Goal: Task Accomplishment & Management: Use online tool/utility

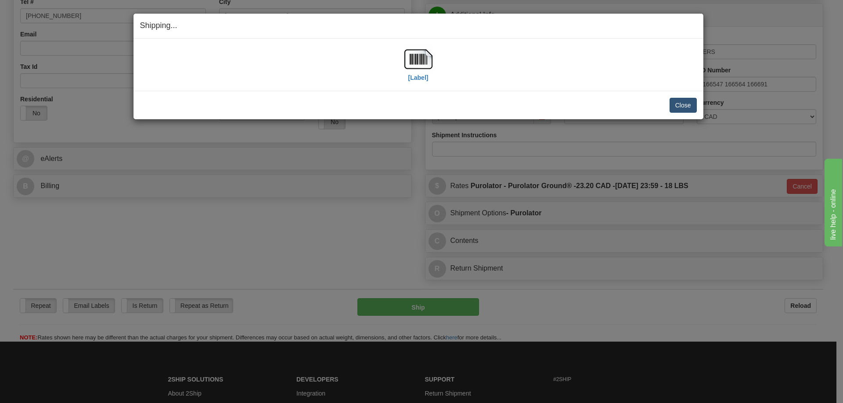
scroll to position [219, 0]
click at [693, 109] on button "Close" at bounding box center [682, 105] width 27 height 15
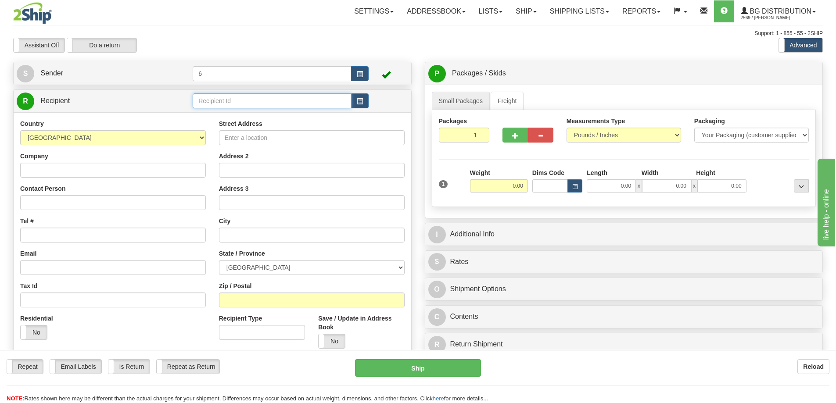
click at [249, 108] on input "text" at bounding box center [272, 100] width 159 height 15
type input "33017"
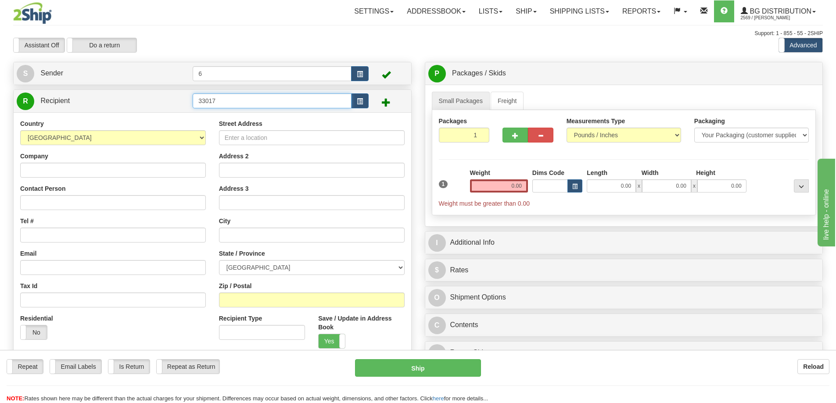
drag, startPoint x: 243, startPoint y: 107, endPoint x: 106, endPoint y: 112, distance: 137.0
click at [110, 111] on div "R Recipient 33017" at bounding box center [213, 101] width 398 height 22
type input "41050"
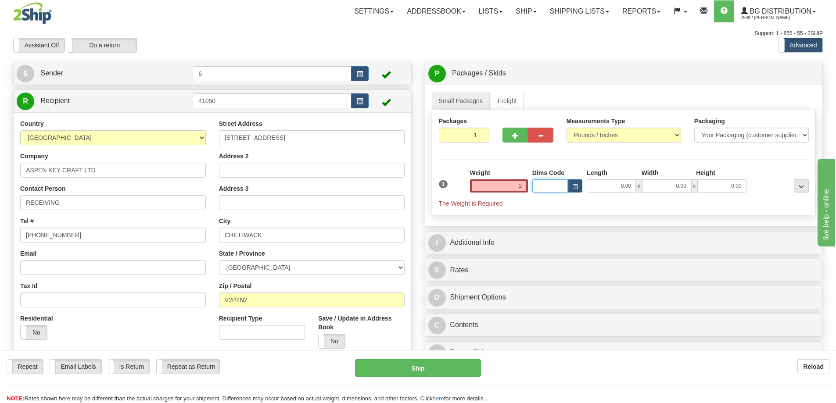
type input "2.00"
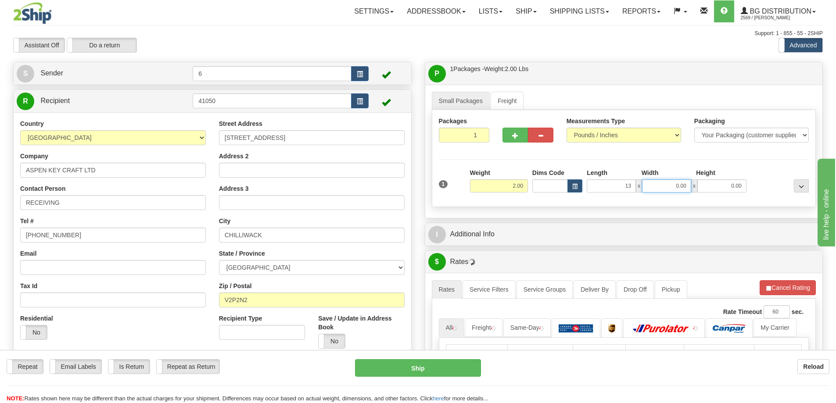
type input "13.00"
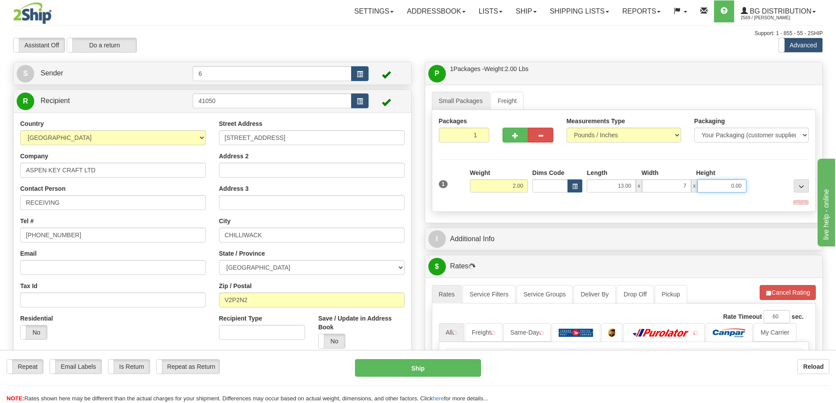
type input "7.00"
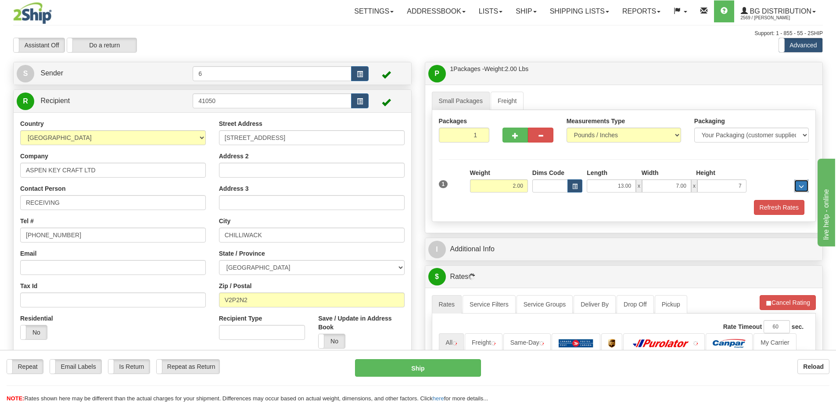
type input "7.00"
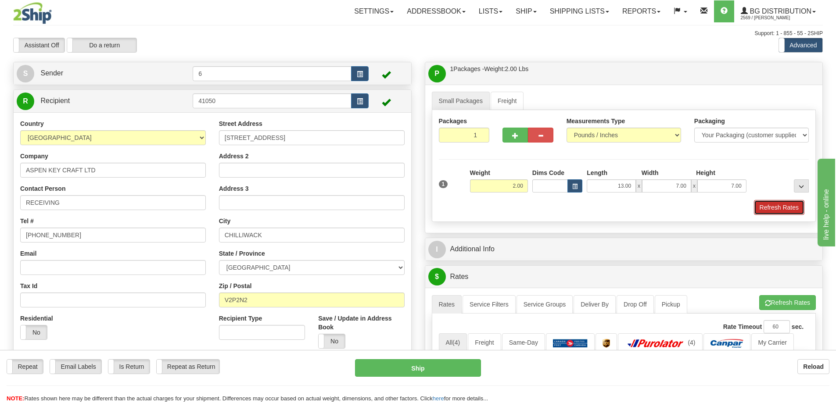
click at [788, 206] on button "Refresh Rates" at bounding box center [779, 207] width 50 height 15
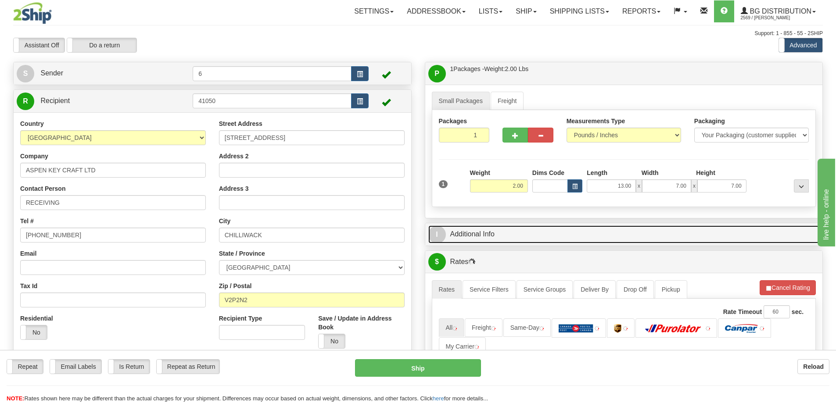
click at [748, 233] on link "I Additional Info" at bounding box center [623, 235] width 391 height 18
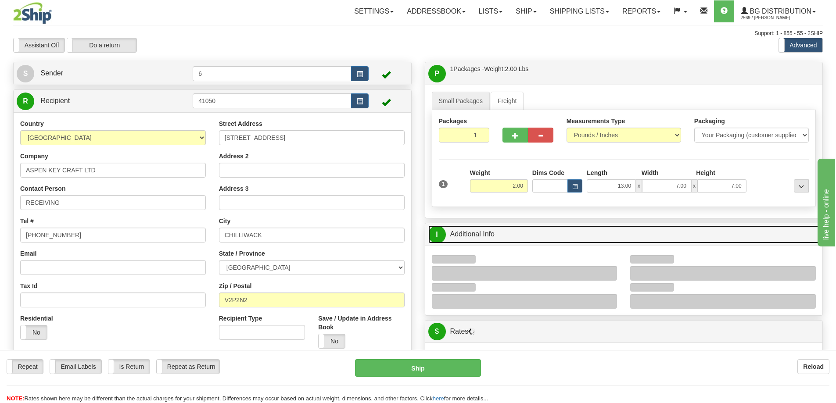
scroll to position [88, 0]
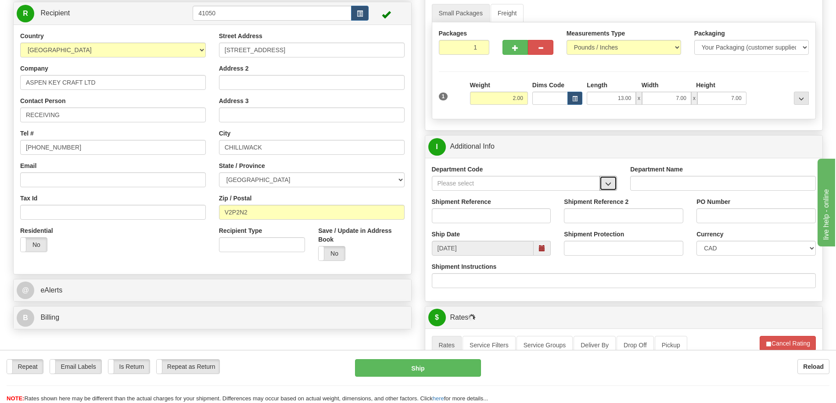
click at [611, 187] on span "button" at bounding box center [608, 184] width 6 height 6
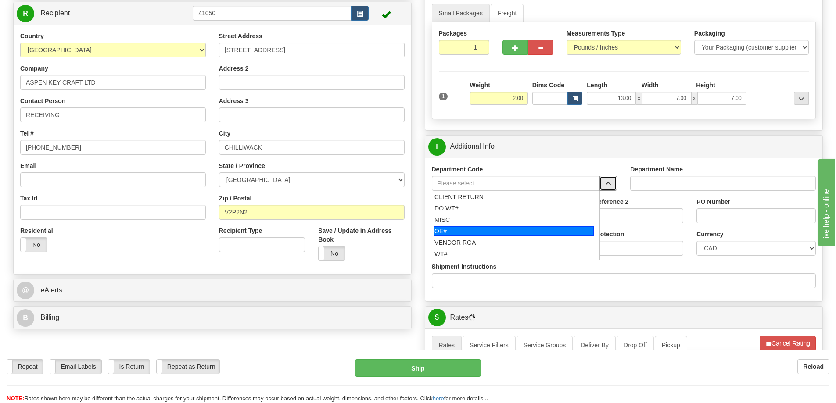
click at [452, 234] on div "OE#" at bounding box center [514, 231] width 160 height 10
type input "OE#"
type input "ORDERS"
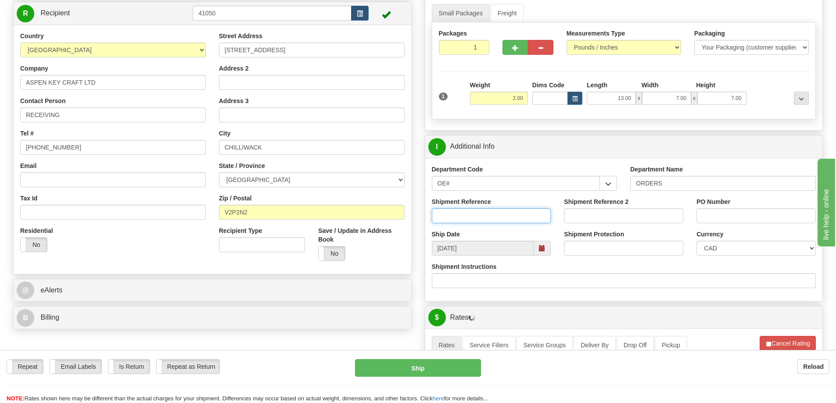
click at [453, 216] on input "Shipment Reference" at bounding box center [491, 215] width 119 height 15
type input "60033017-00"
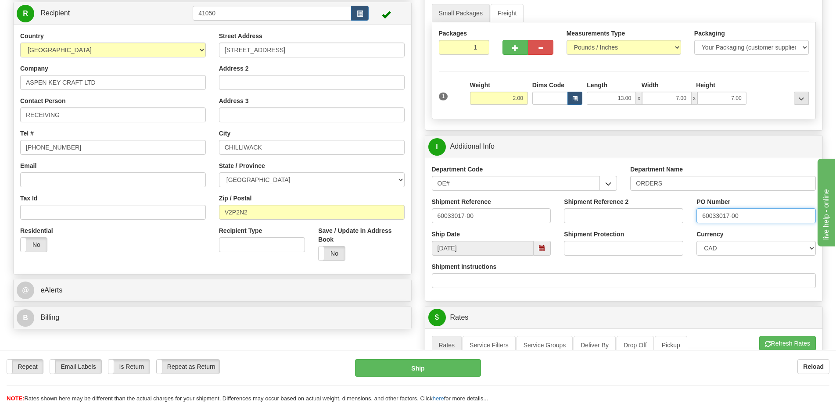
type input "60033017-00"
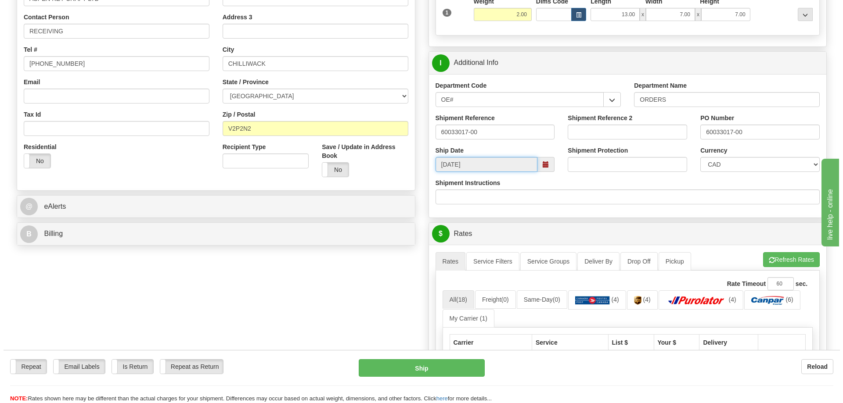
scroll to position [219, 0]
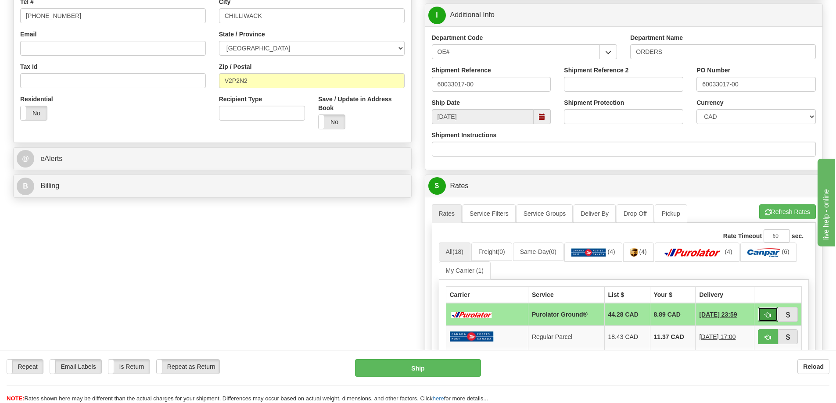
click at [772, 319] on button "button" at bounding box center [768, 314] width 20 height 15
type input "260"
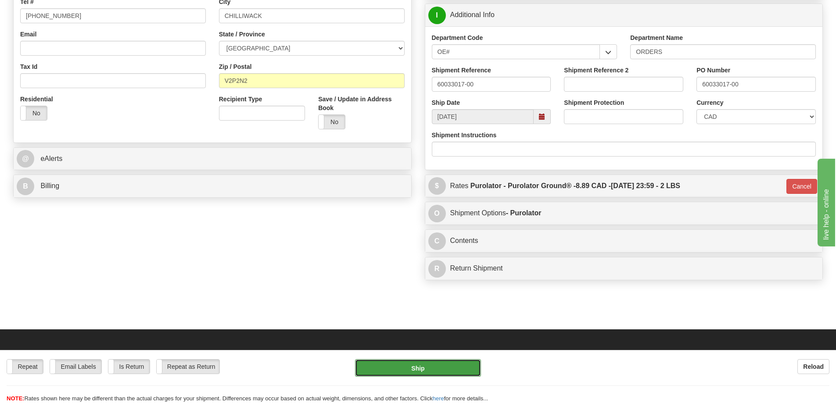
click at [415, 361] on button "Ship" at bounding box center [418, 368] width 126 height 18
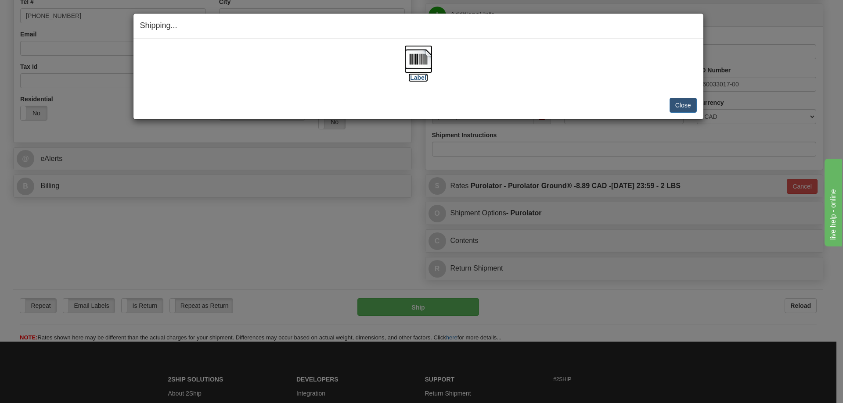
click at [420, 78] on label "[Label]" at bounding box center [418, 77] width 20 height 9
click at [670, 105] on button "Close" at bounding box center [682, 105] width 27 height 15
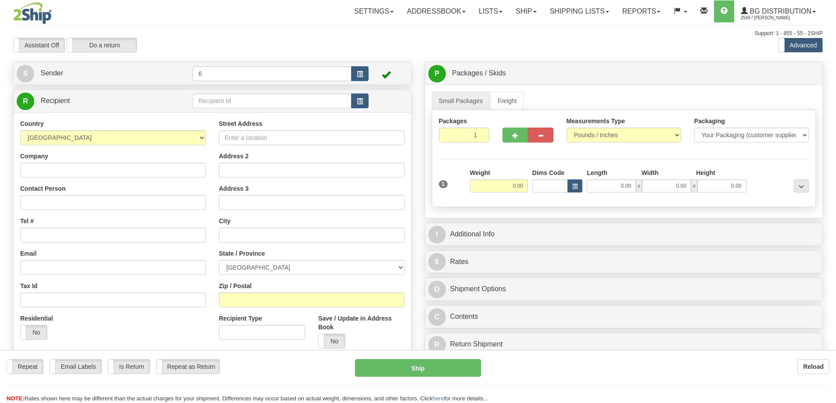
click at [250, 100] on div at bounding box center [418, 201] width 836 height 403
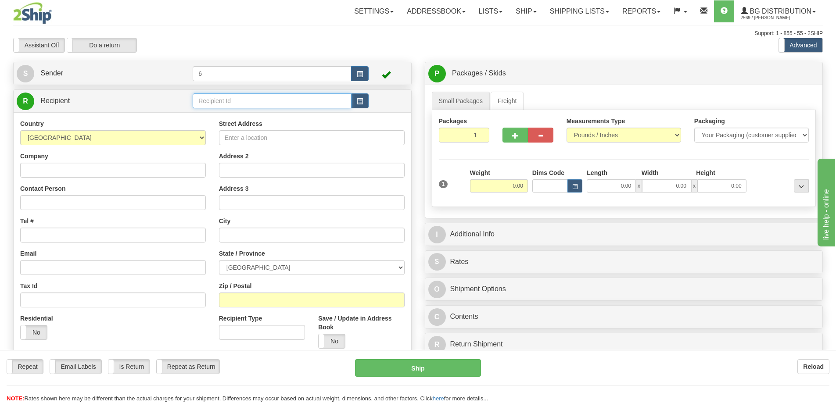
click at [250, 100] on input "text" at bounding box center [272, 100] width 159 height 15
type input "9"
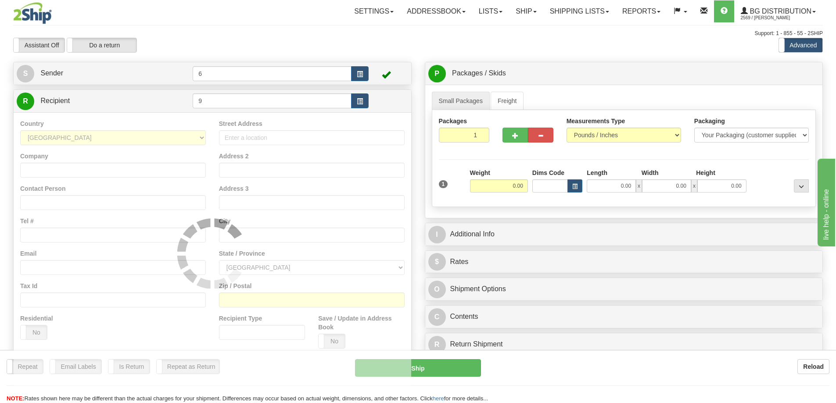
click at [238, 25] on div "Toggle navigation Settings Shipping Preferences Fields Preferences New" at bounding box center [418, 249] width 836 height 499
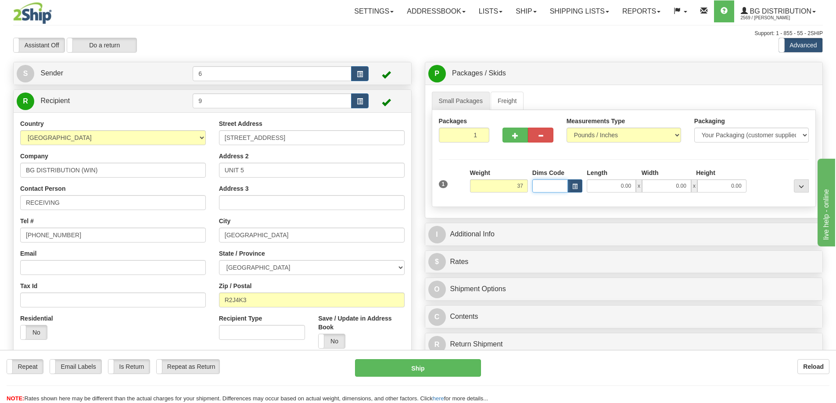
type input "37.00"
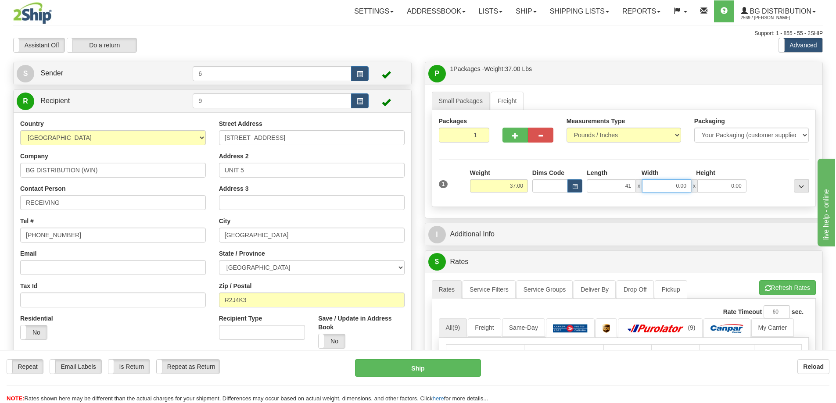
type input "41.00"
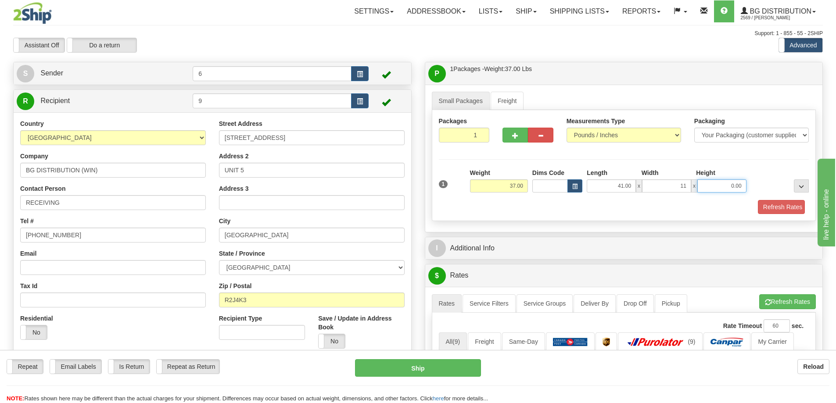
type input "11.00"
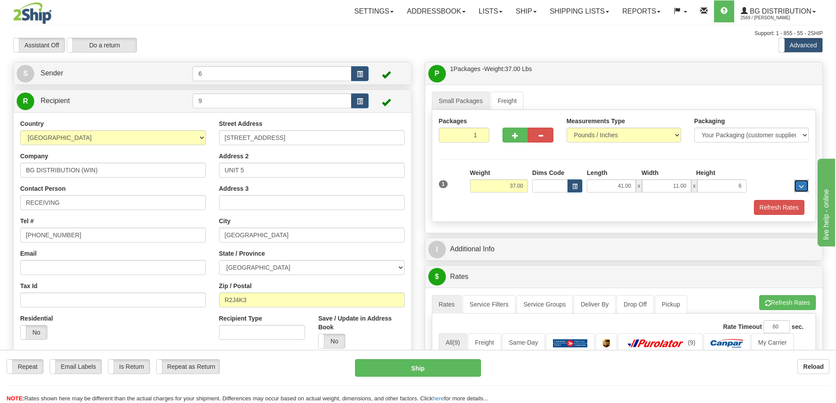
type input "6.00"
click at [517, 139] on span "button" at bounding box center [515, 136] width 6 height 6
radio input "true"
type input "2"
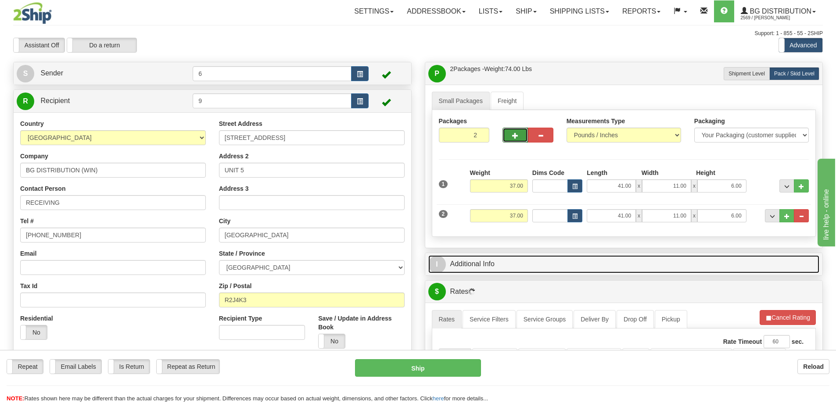
click at [607, 258] on link "I Additional Info" at bounding box center [623, 264] width 391 height 18
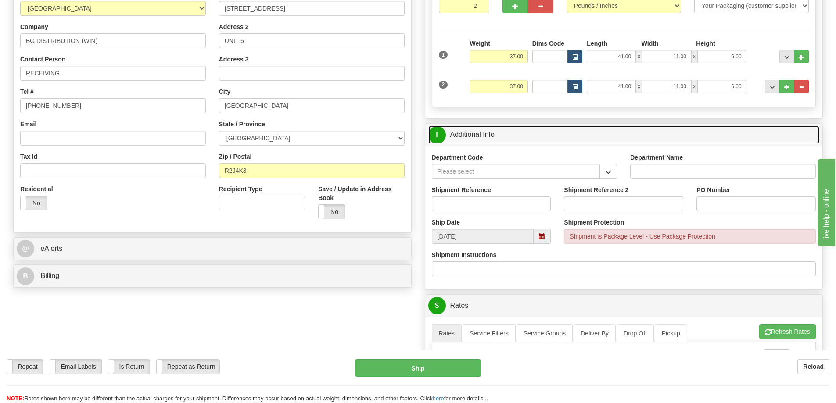
scroll to position [132, 0]
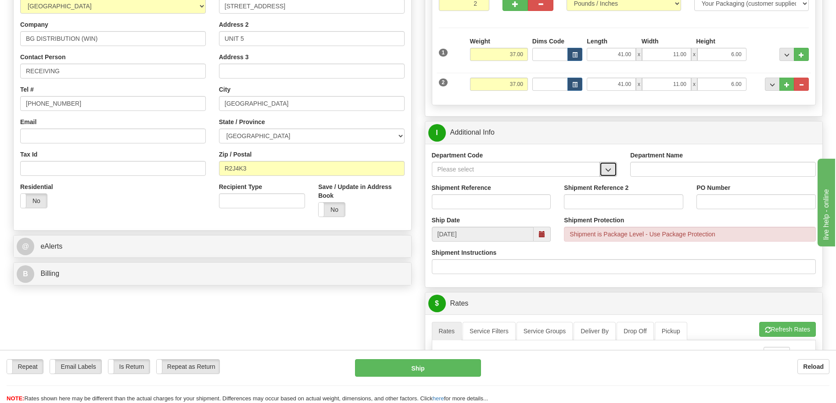
click at [603, 174] on button "button" at bounding box center [608, 169] width 18 height 15
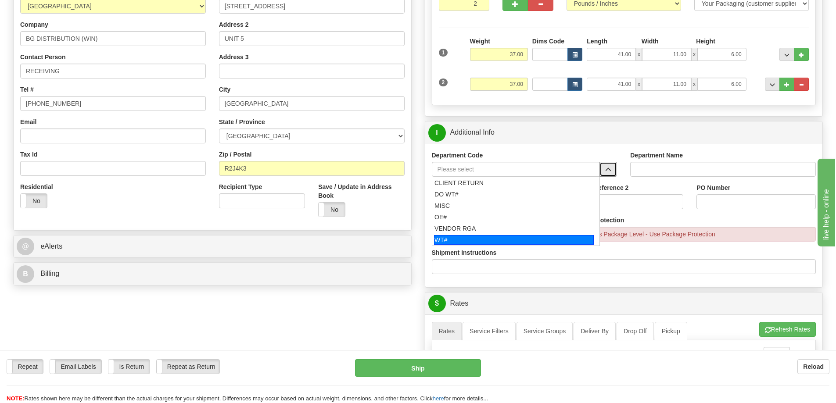
click at [460, 244] on div "WT#" at bounding box center [514, 240] width 160 height 10
type input "WT#"
type input "WAREHOUSE TRANSFERS"
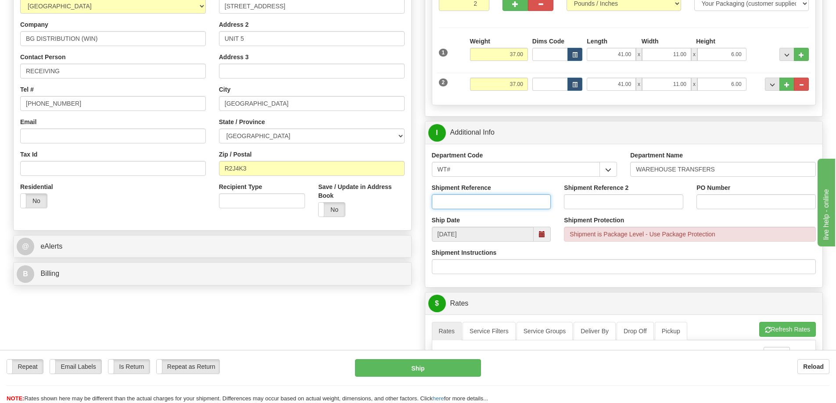
click at [451, 203] on input "Shipment Reference" at bounding box center [491, 201] width 119 height 15
type input "166538-00"
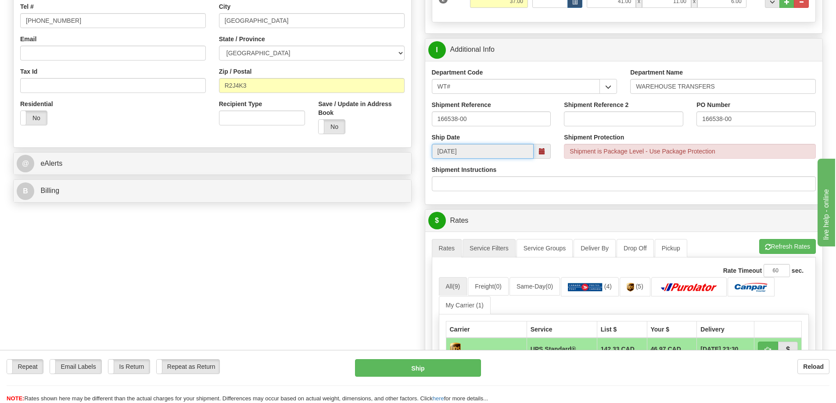
scroll to position [263, 0]
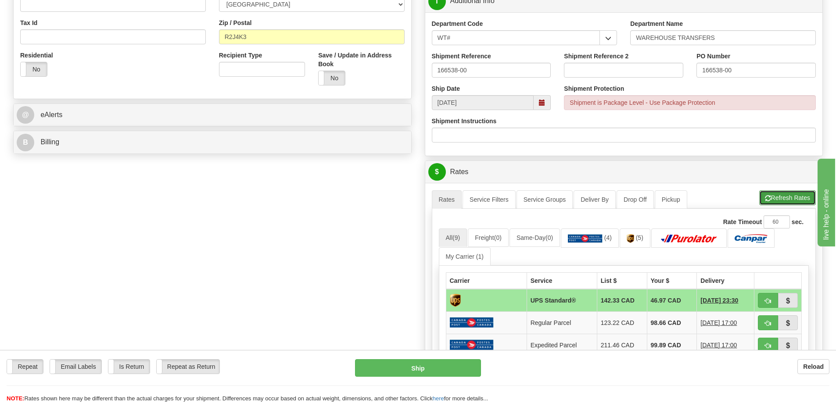
click at [782, 195] on button "Refresh Rates" at bounding box center [787, 197] width 57 height 15
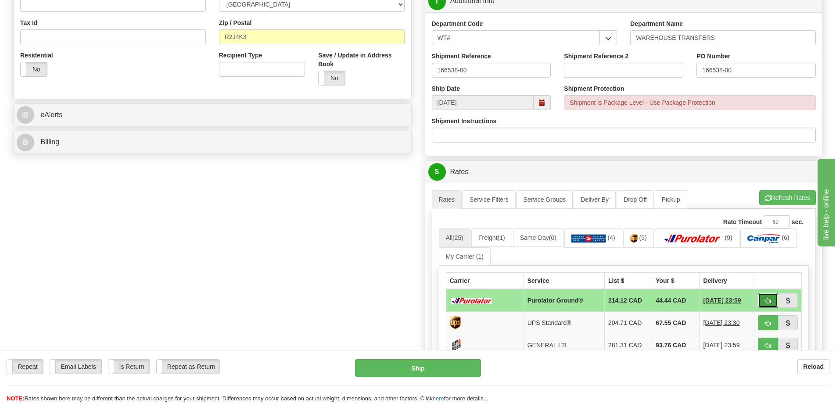
click at [767, 298] on button "button" at bounding box center [768, 300] width 20 height 15
type input "260"
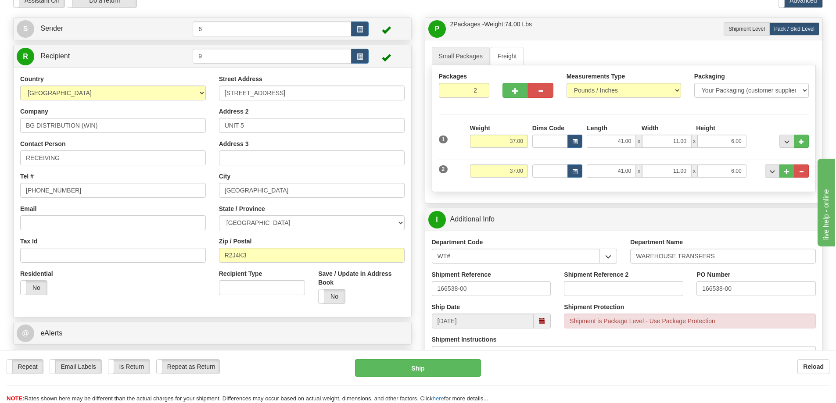
scroll to position [44, 0]
drag, startPoint x: 524, startPoint y: 142, endPoint x: 603, endPoint y: 136, distance: 79.2
click at [603, 136] on div "1 Weight 37.00 Dims Code x x" at bounding box center [624, 140] width 375 height 31
type input "38"
type input "260"
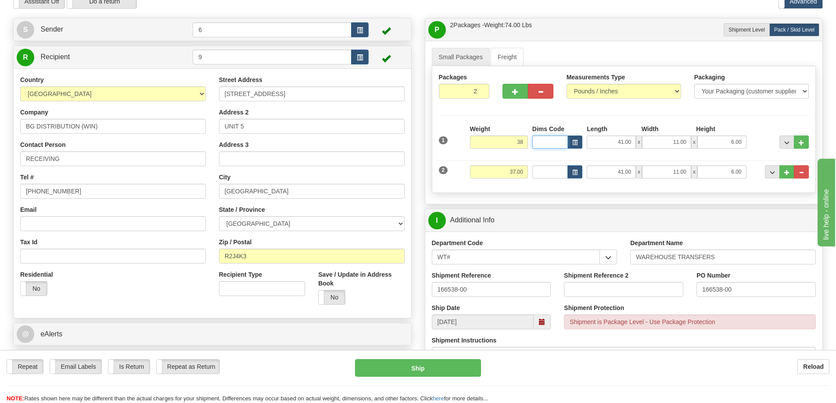
type input "38.00"
drag, startPoint x: 510, startPoint y: 173, endPoint x: 563, endPoint y: 181, distance: 53.3
click at [564, 183] on div "2 Weight 37.00 Dims Code Length Width Height" at bounding box center [624, 170] width 375 height 29
type input "38"
type input "260"
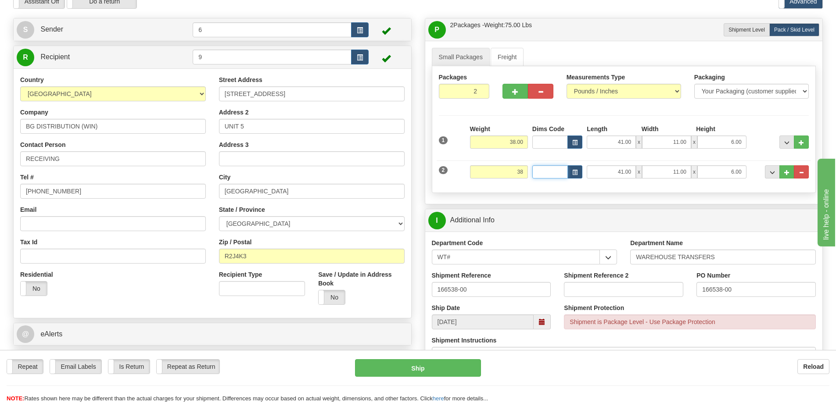
type input "38.00"
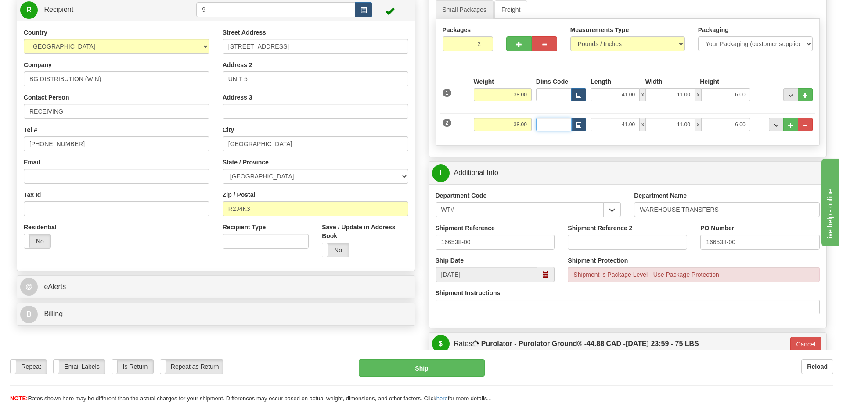
scroll to position [351, 0]
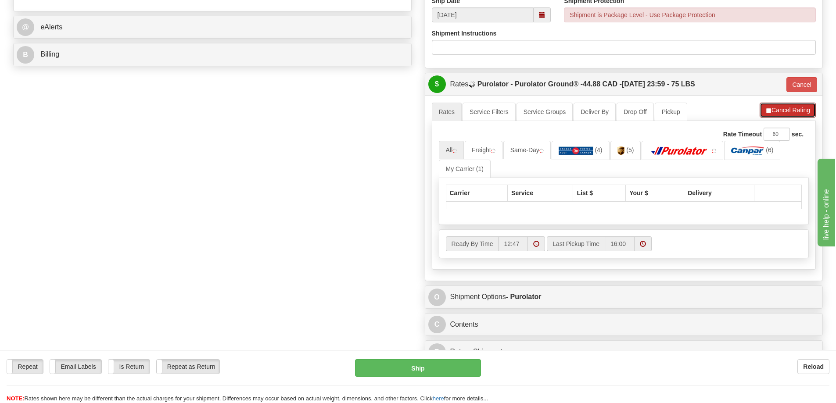
click at [779, 113] on button "Cancel Rating" at bounding box center [788, 110] width 56 height 15
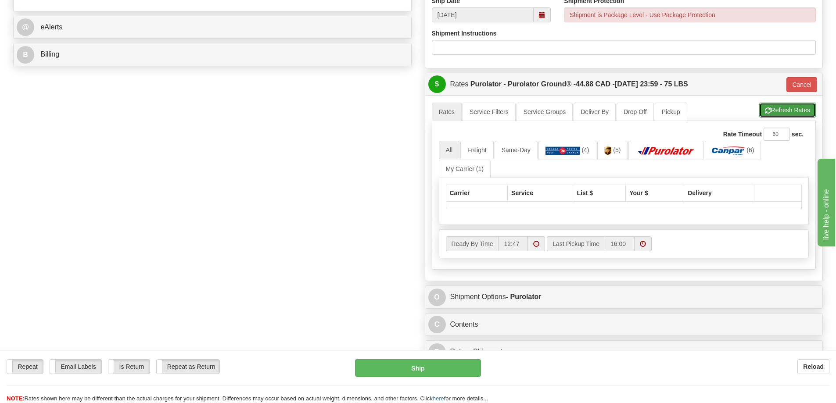
click at [790, 116] on button "Refresh Rates" at bounding box center [787, 110] width 57 height 15
type input "260"
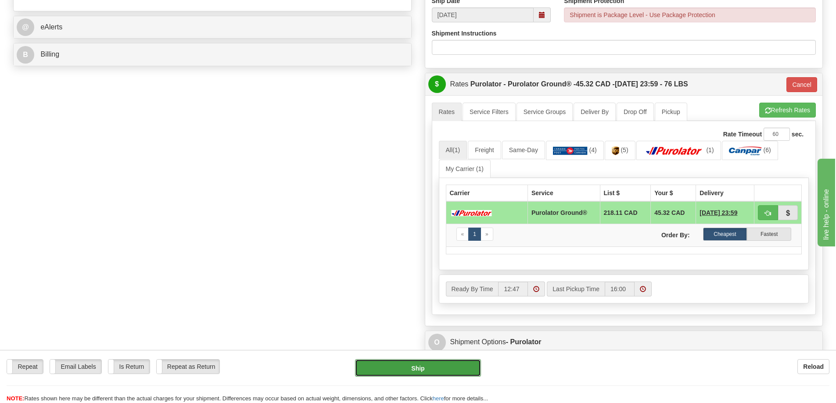
click at [419, 366] on button "Ship" at bounding box center [418, 368] width 126 height 18
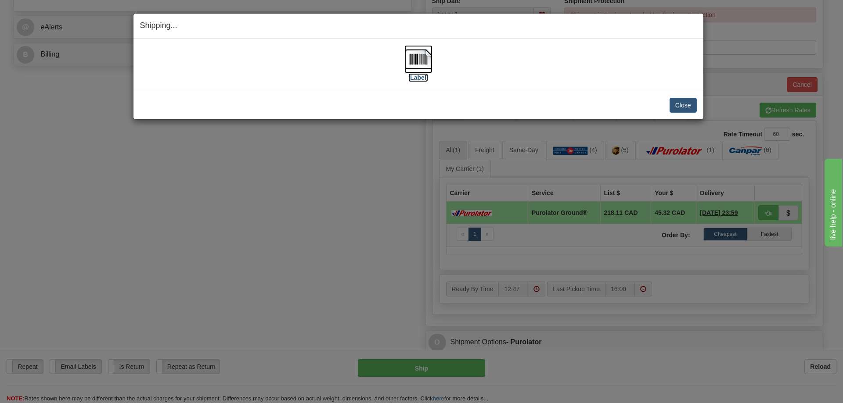
click at [420, 77] on label "[Label]" at bounding box center [418, 77] width 20 height 9
click at [674, 105] on button "Close" at bounding box center [682, 105] width 27 height 15
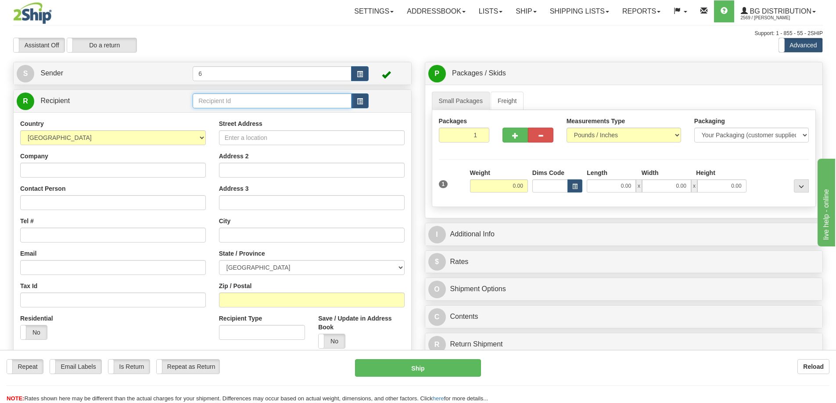
click at [242, 103] on input "text" at bounding box center [272, 100] width 159 height 15
click at [276, 117] on div "44001" at bounding box center [270, 116] width 151 height 10
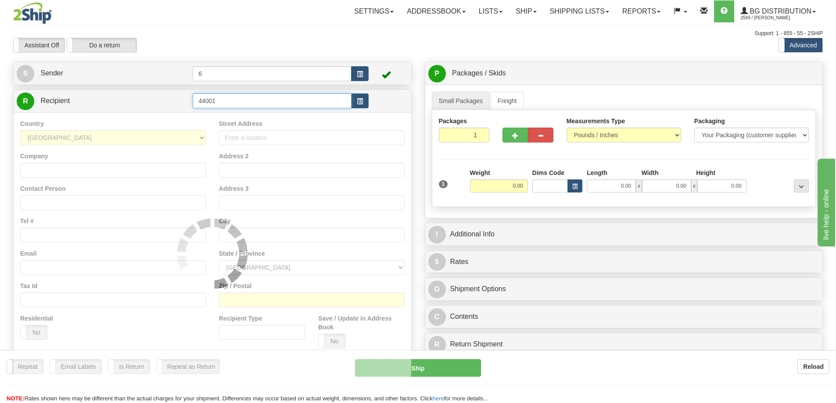
type input "44001"
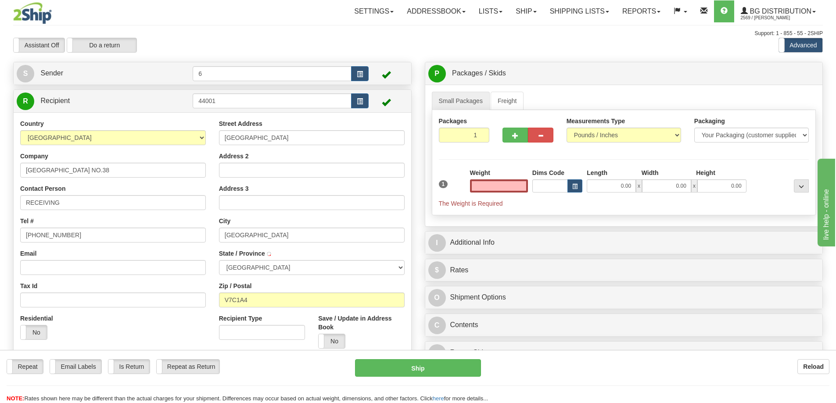
type input "0.00"
click at [504, 195] on div "Weight 0.00" at bounding box center [499, 184] width 62 height 31
click at [512, 187] on input "0.00" at bounding box center [499, 185] width 58 height 13
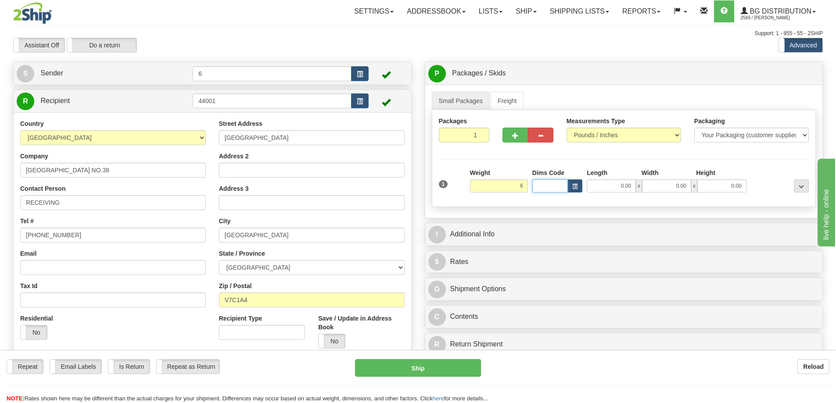
type input "6.00"
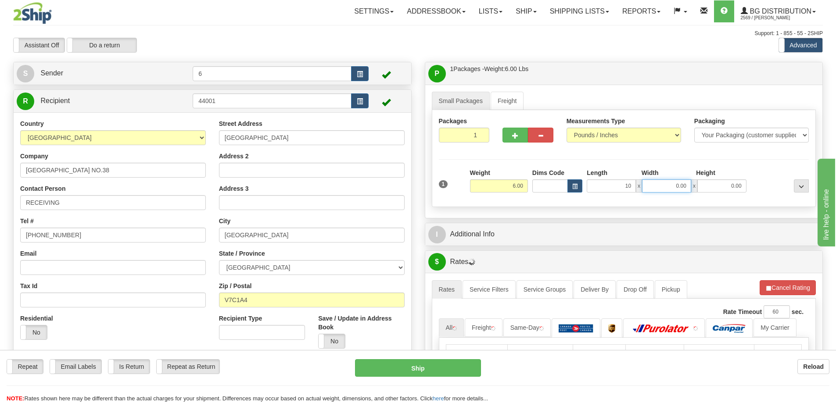
type input "10.00"
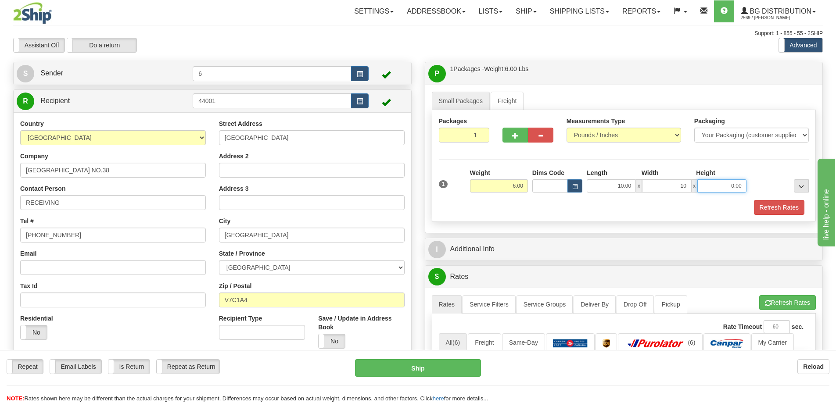
type input "10.00"
click at [777, 211] on button "Refresh Rates" at bounding box center [779, 207] width 50 height 15
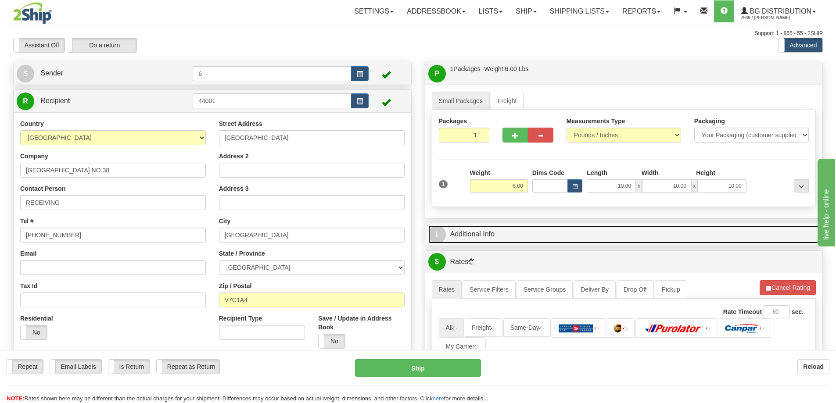
click at [602, 238] on link "I Additional Info" at bounding box center [623, 235] width 391 height 18
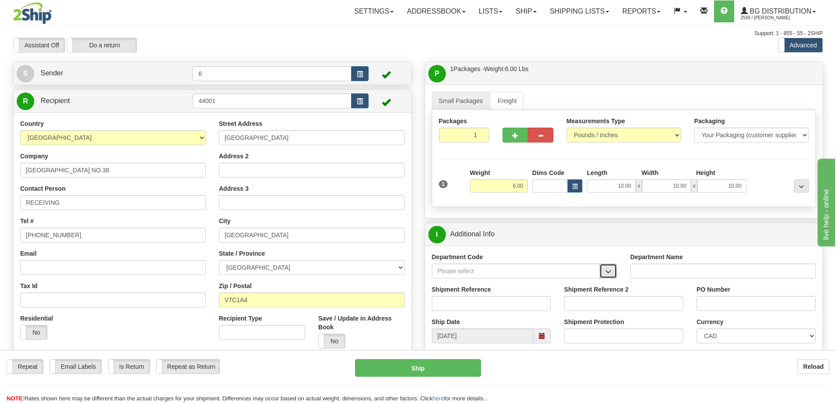
click at [612, 275] on button "button" at bounding box center [608, 271] width 18 height 15
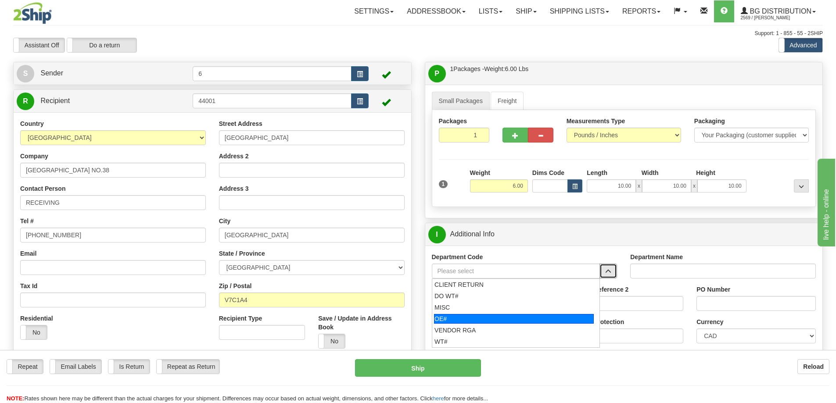
click at [437, 316] on div "OE#" at bounding box center [514, 319] width 160 height 10
type input "OE#"
type input "ORDERS"
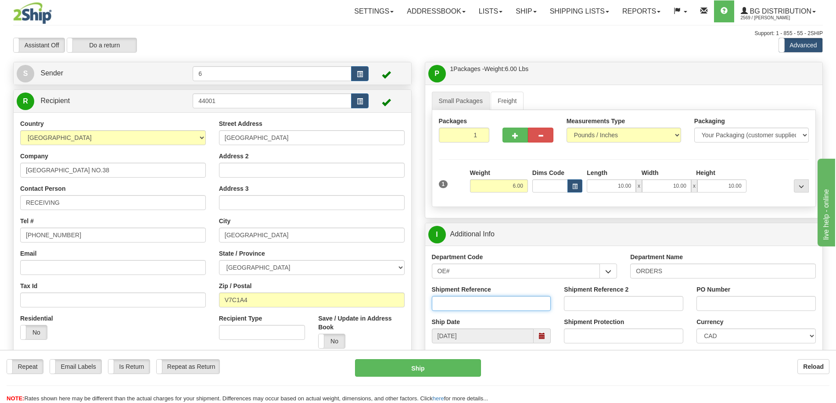
click at [451, 307] on input "Shipment Reference" at bounding box center [491, 303] width 119 height 15
type input "60033043-00"
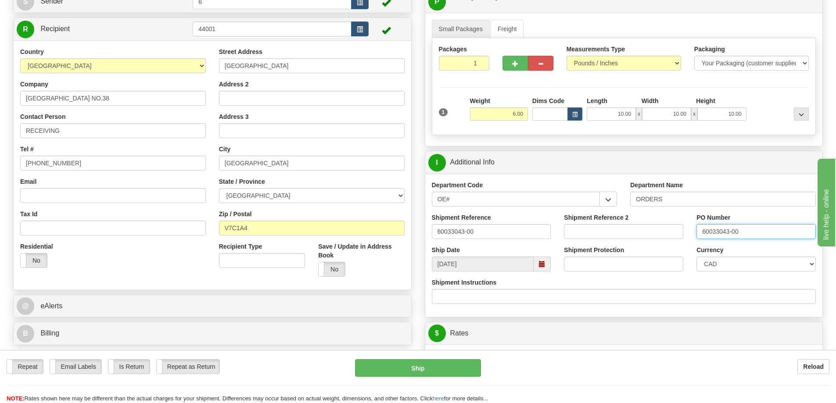
scroll to position [176, 0]
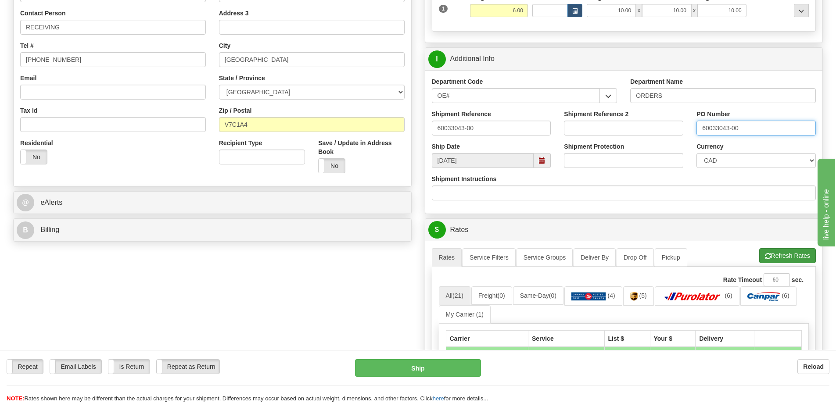
type input "60033043-00"
click at [787, 257] on button "Refresh Rates" at bounding box center [787, 255] width 57 height 15
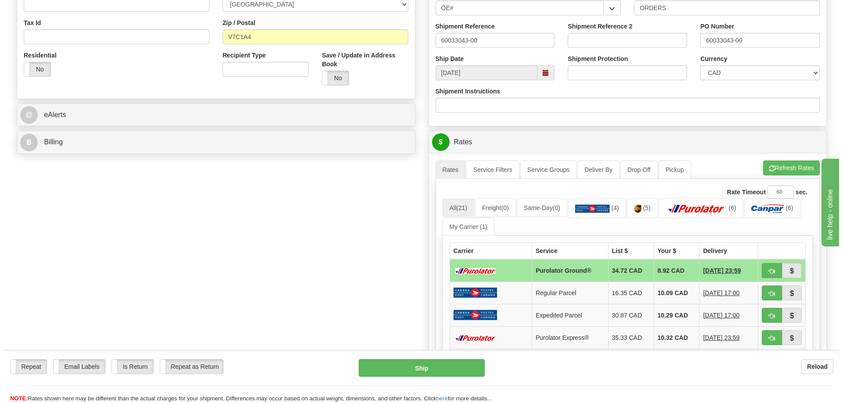
scroll to position [307, 0]
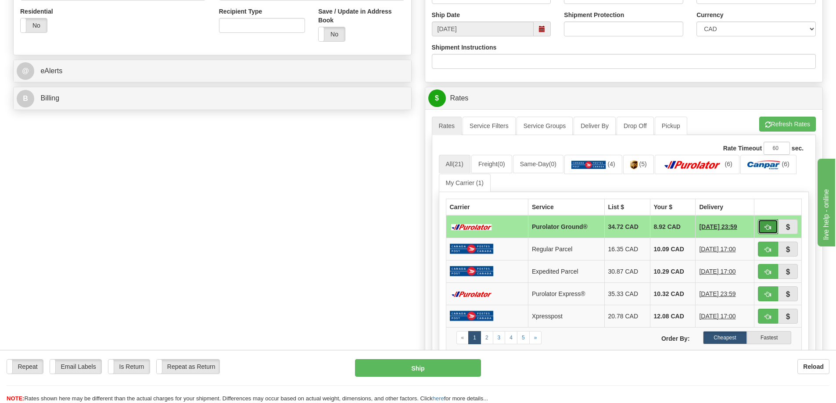
click at [771, 227] on span "button" at bounding box center [768, 228] width 6 height 6
type input "260"
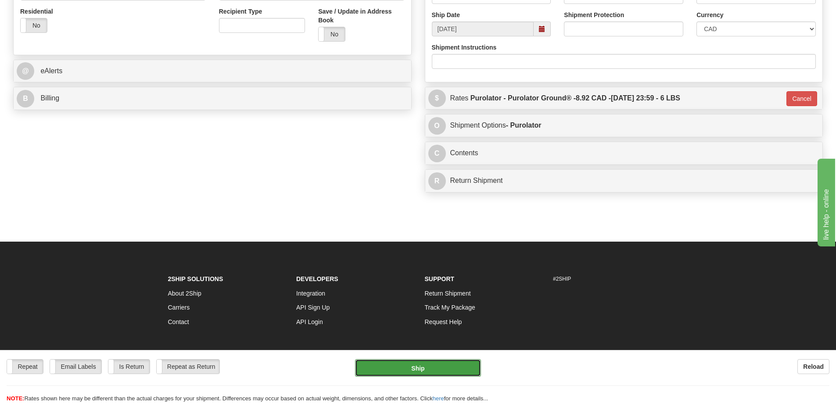
click at [416, 369] on button "Ship" at bounding box center [418, 368] width 126 height 18
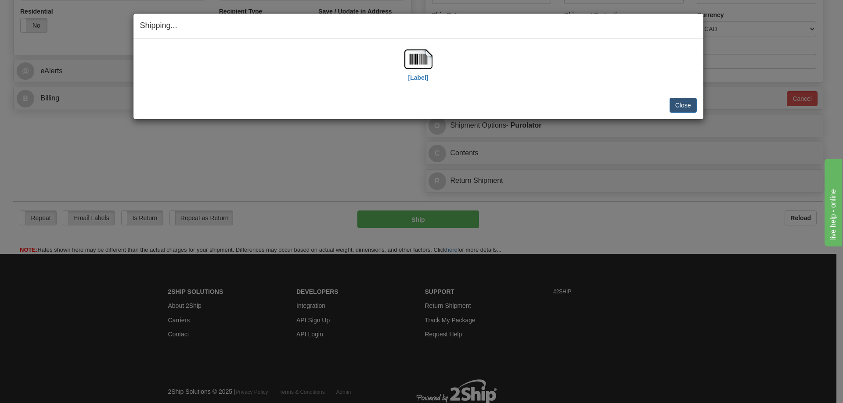
click at [419, 83] on div "[Label]" at bounding box center [418, 64] width 28 height 39
click at [417, 81] on label "[Label]" at bounding box center [418, 77] width 20 height 9
